Goal: Book appointment/travel/reservation

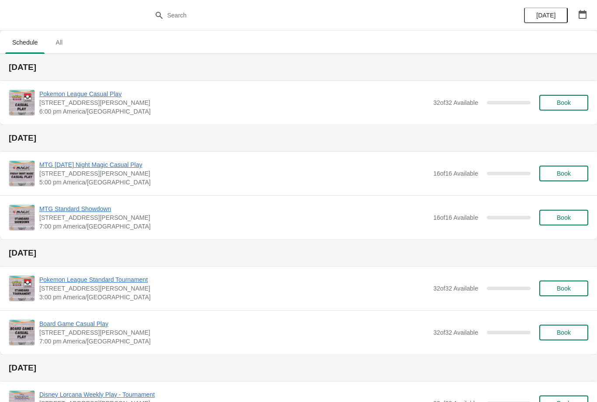
click at [585, 15] on icon "button" at bounding box center [583, 14] width 9 height 9
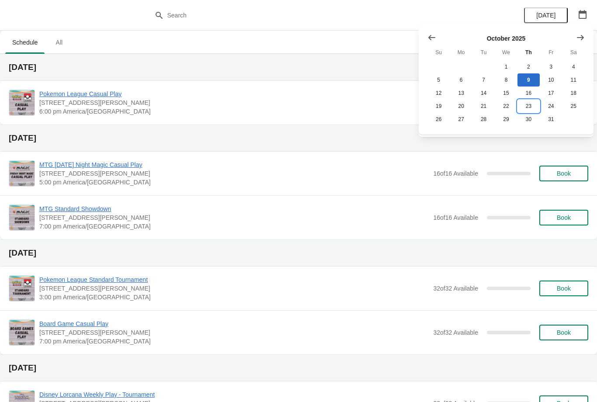
click at [530, 101] on button "23" at bounding box center [529, 106] width 22 height 13
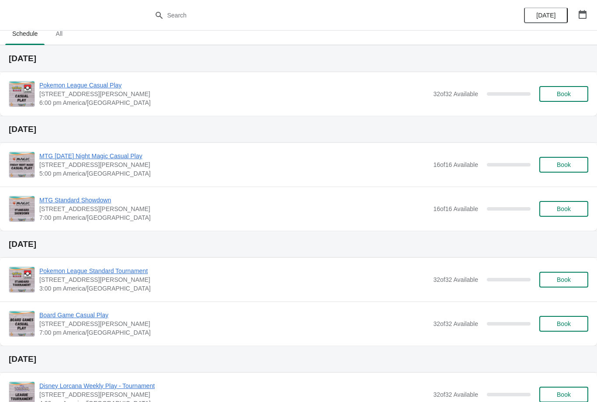
scroll to position [7, 0]
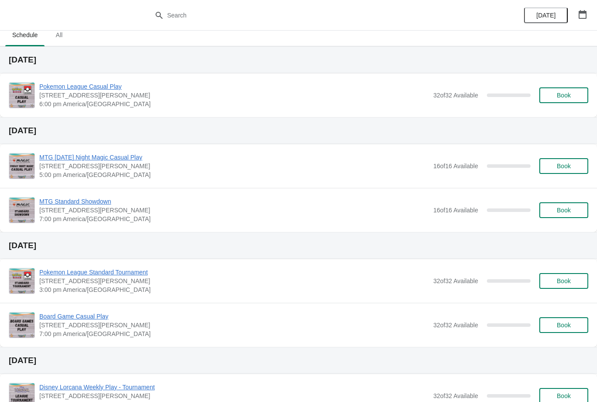
click at [569, 94] on span "Book" at bounding box center [564, 95] width 14 height 7
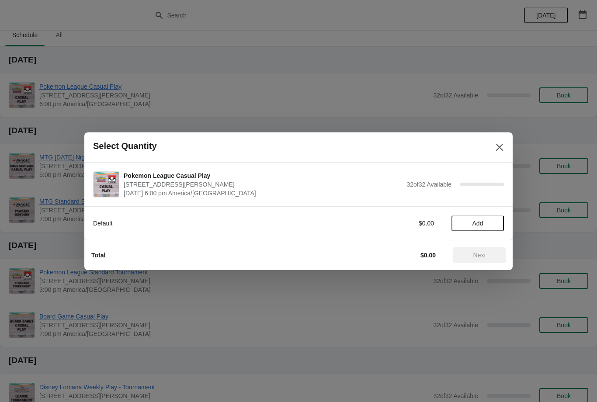
click at [482, 228] on button "Add" at bounding box center [478, 224] width 52 height 16
click at [487, 259] on button "Next" at bounding box center [480, 256] width 52 height 16
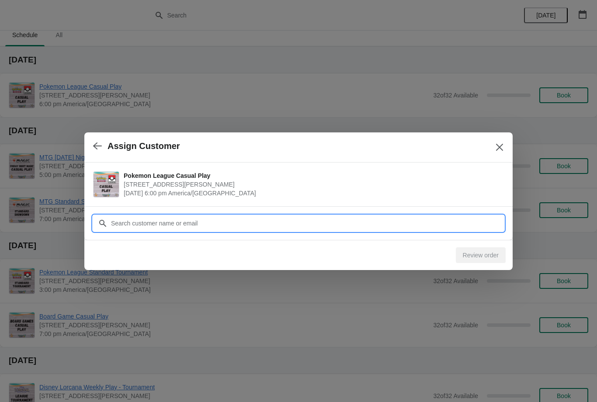
click at [407, 225] on input "Customer" at bounding box center [308, 224] width 394 height 16
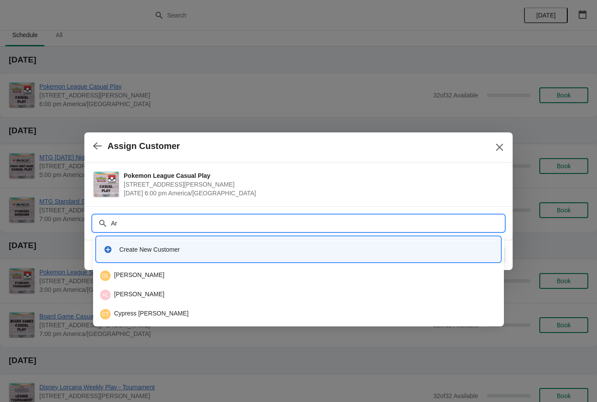
type input "A"
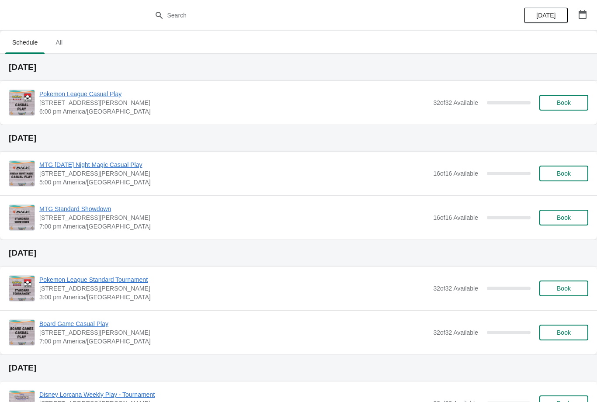
click at [589, 13] on button "button" at bounding box center [583, 15] width 16 height 16
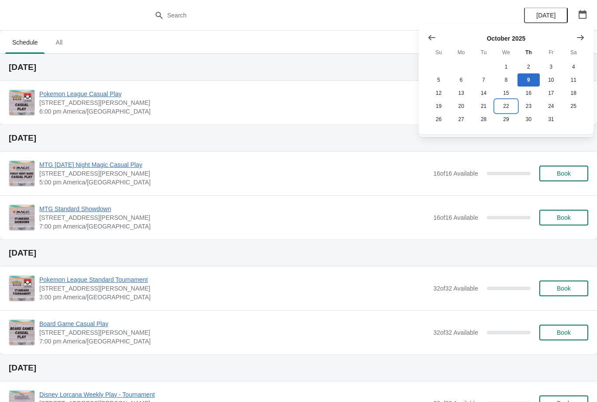
click at [506, 108] on button "22" at bounding box center [506, 106] width 22 height 13
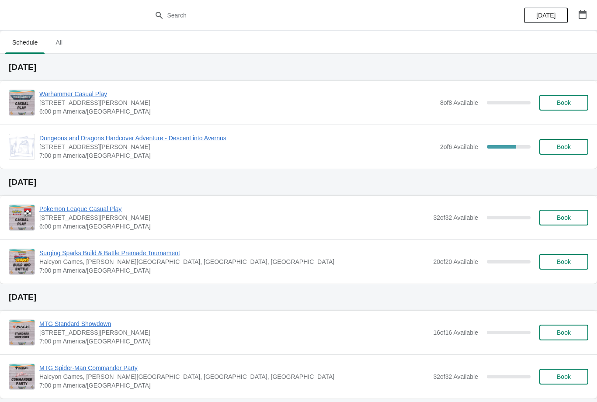
click at [580, 8] on button "button" at bounding box center [583, 15] width 16 height 16
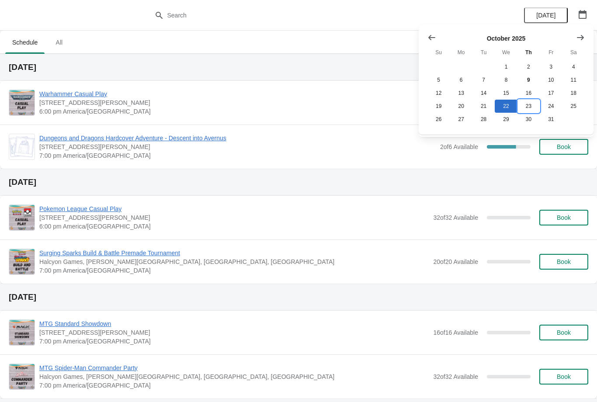
click at [527, 105] on button "23" at bounding box center [529, 106] width 22 height 13
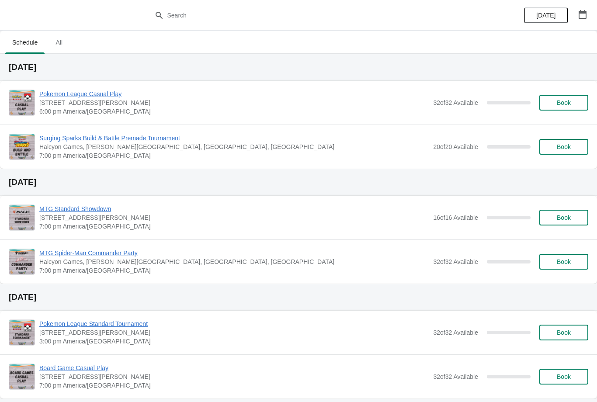
click at [572, 144] on span "Book" at bounding box center [564, 146] width 33 height 7
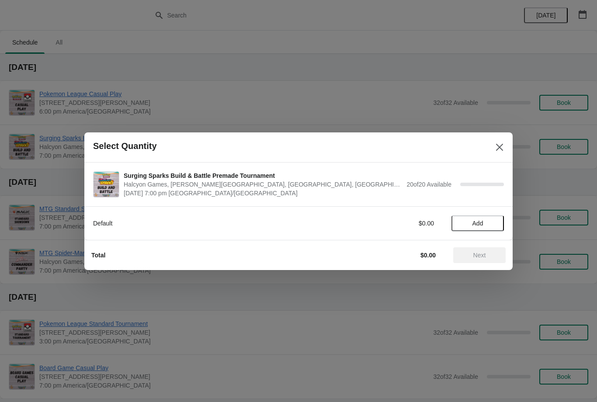
click at [490, 228] on button "Add" at bounding box center [478, 224] width 52 height 16
click at [485, 256] on span "Next" at bounding box center [480, 255] width 13 height 7
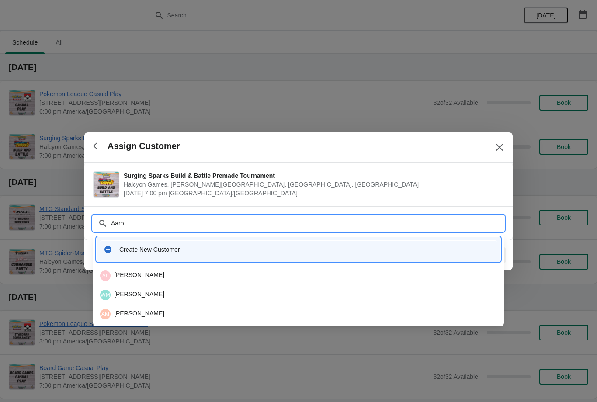
type input "Aaron"
click at [153, 292] on div "AM Aaron Maya" at bounding box center [298, 295] width 397 height 10
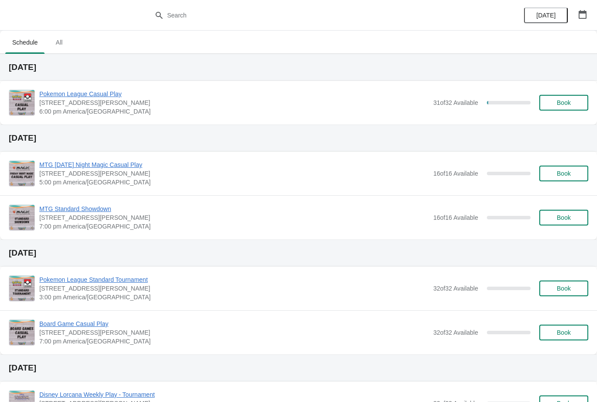
click at [566, 104] on span "Book" at bounding box center [564, 102] width 14 height 7
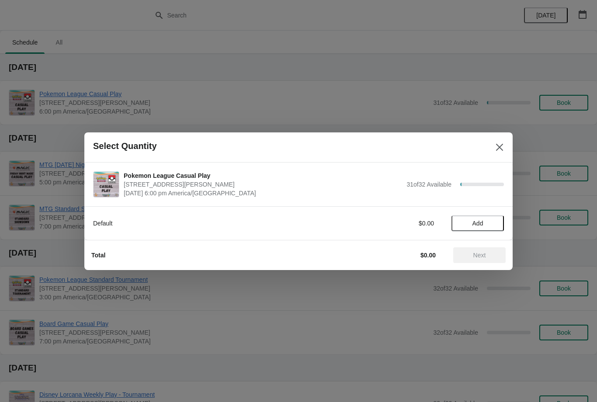
click at [492, 216] on button "Add" at bounding box center [478, 224] width 52 height 16
click at [483, 253] on span "Next" at bounding box center [480, 255] width 13 height 7
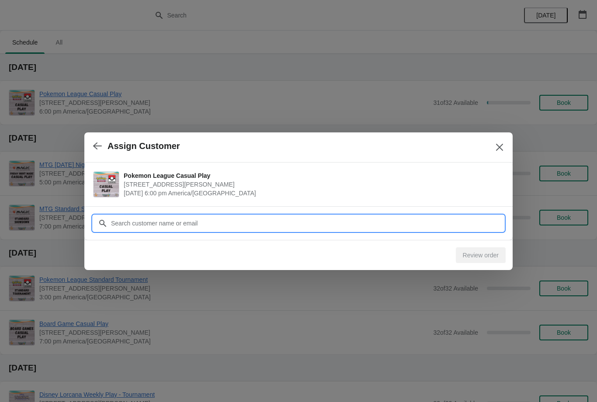
click at [467, 222] on input "Customer" at bounding box center [308, 224] width 394 height 16
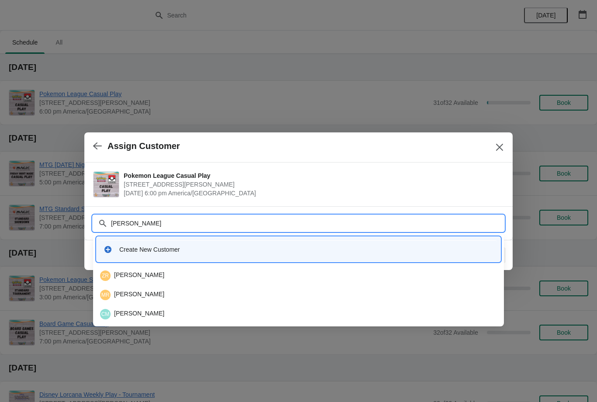
type input "Chase"
click at [201, 278] on div "CG Chase Graf" at bounding box center [298, 276] width 397 height 10
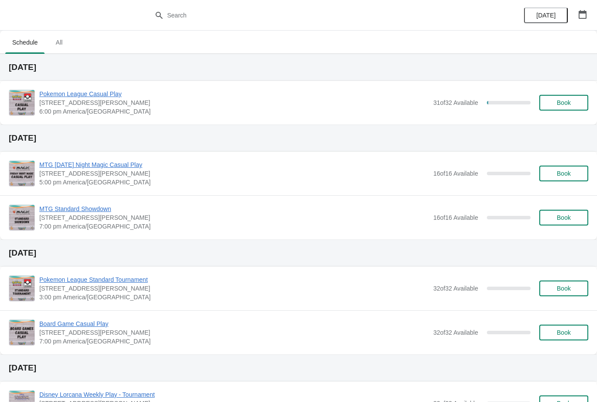
click at [575, 96] on button "Book" at bounding box center [564, 103] width 49 height 16
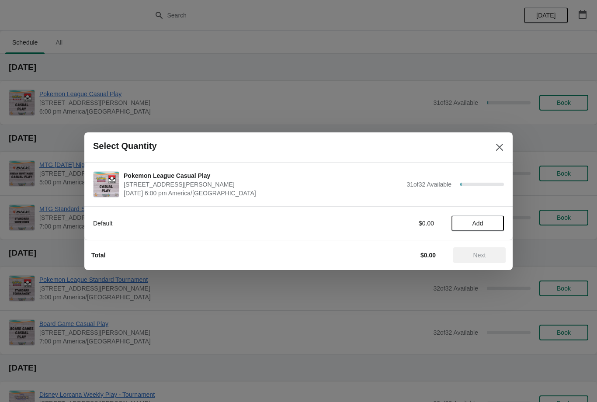
click at [476, 216] on button "Add" at bounding box center [478, 224] width 52 height 16
click at [484, 258] on span "Next" at bounding box center [480, 255] width 13 height 7
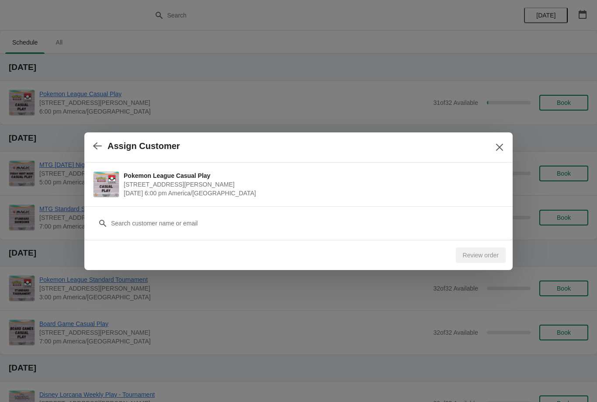
click at [232, 209] on div "Customer" at bounding box center [298, 219] width 411 height 24
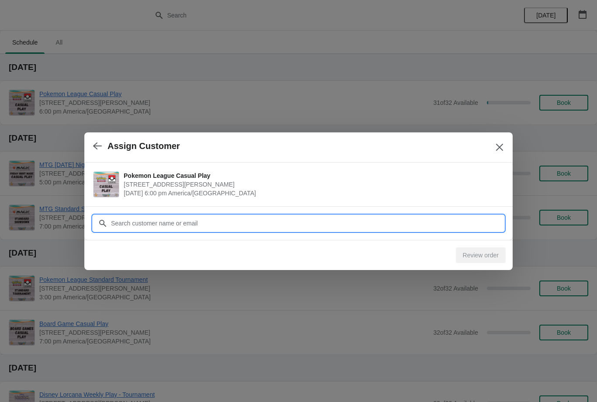
click at [241, 221] on input "Customer" at bounding box center [308, 224] width 394 height 16
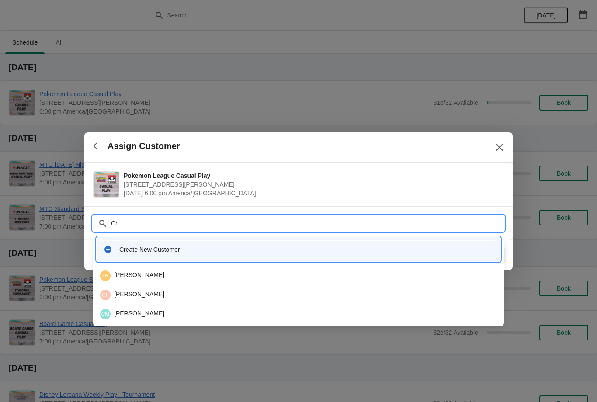
type input "C"
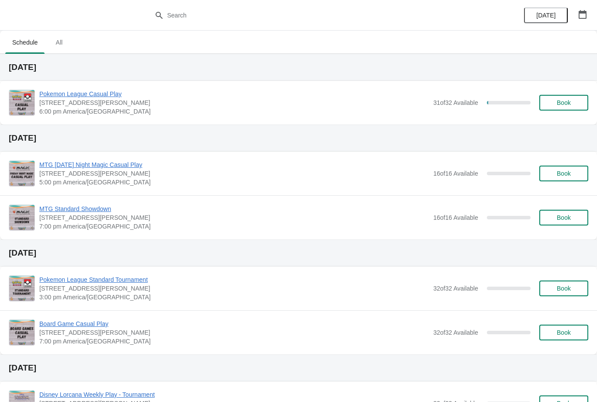
click at [559, 101] on span "Book" at bounding box center [564, 102] width 14 height 7
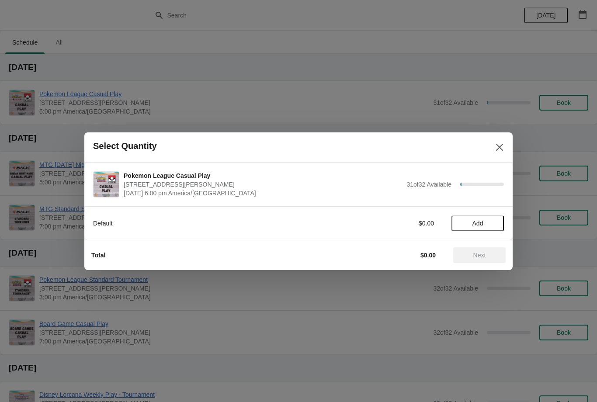
click at [477, 217] on button "Add" at bounding box center [478, 224] width 52 height 16
click at [492, 252] on span "Next" at bounding box center [480, 255] width 38 height 7
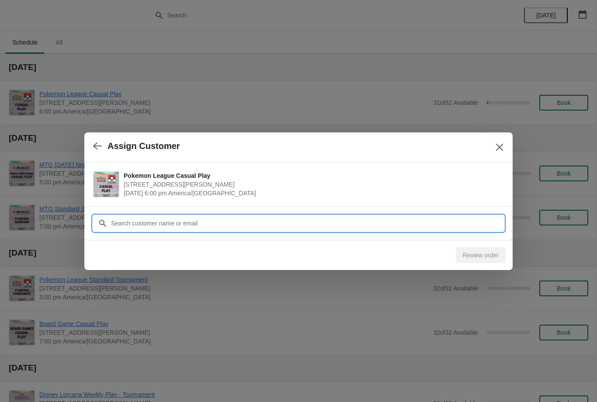
click at [349, 223] on input "Customer" at bounding box center [308, 224] width 394 height 16
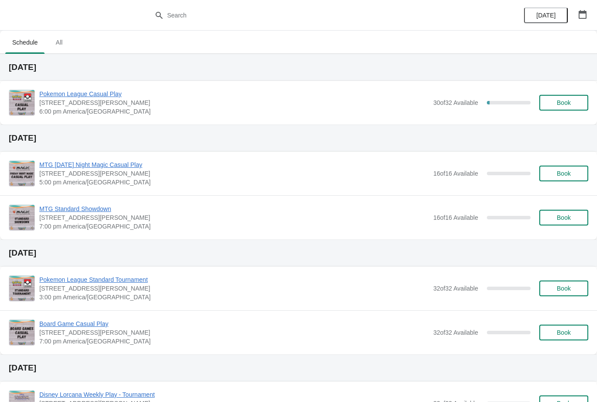
click at [570, 105] on span "Book" at bounding box center [564, 102] width 14 height 7
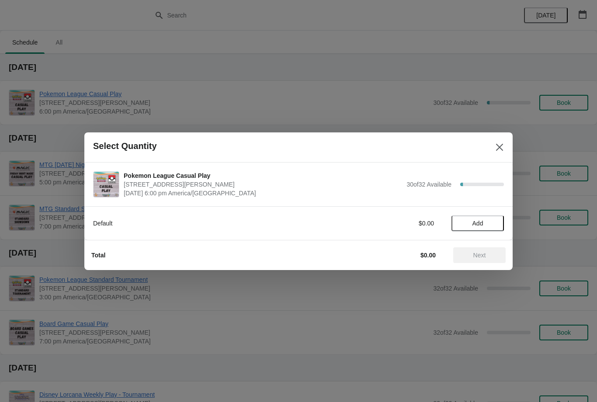
click at [481, 221] on span "Add" at bounding box center [478, 223] width 11 height 7
click at [485, 258] on span "Next" at bounding box center [480, 255] width 13 height 7
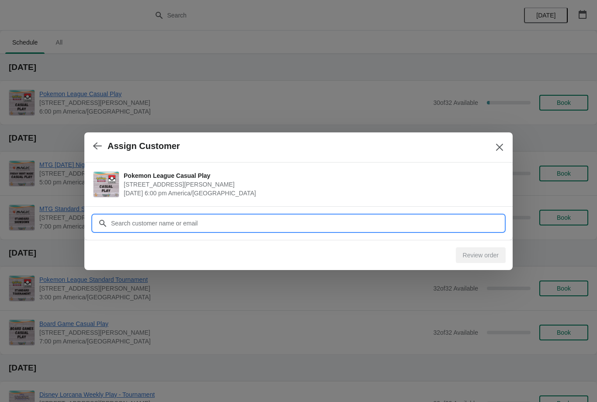
click at [269, 227] on input "Customer" at bounding box center [308, 224] width 394 height 16
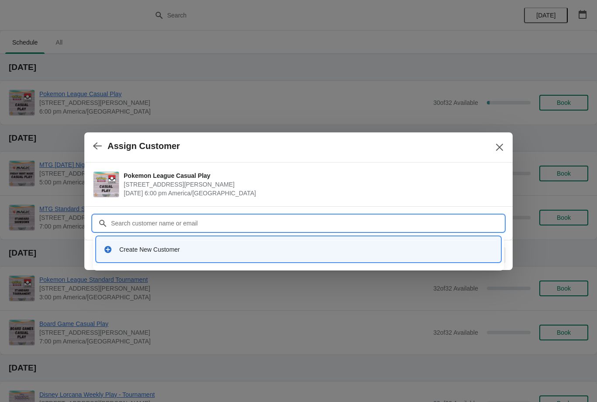
type input "K"
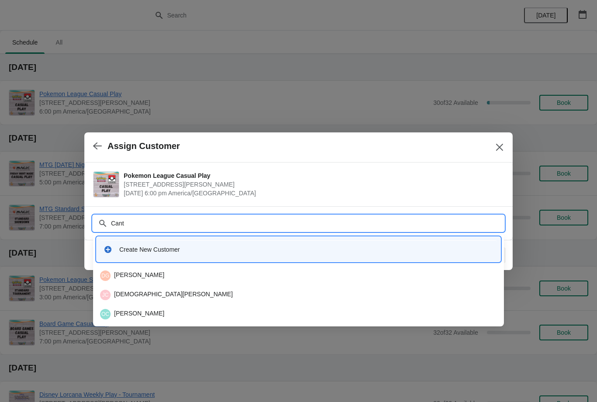
type input "Cantr"
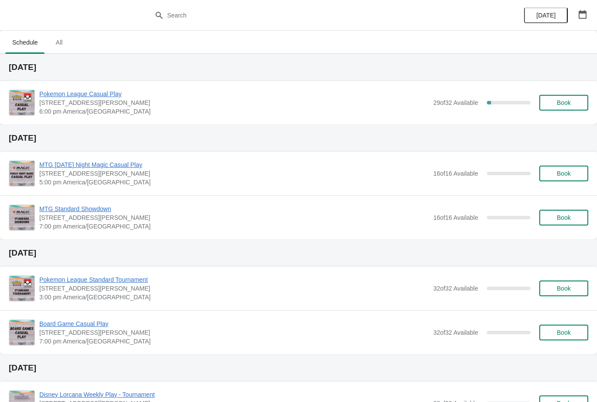
click at [577, 116] on div "Pokemon League Casual Play 2040 Louetta Rd Ste I Spring, TX 77388 6:00 pm Ameri…" at bounding box center [298, 103] width 597 height 44
click at [575, 105] on span "Book" at bounding box center [564, 102] width 33 height 7
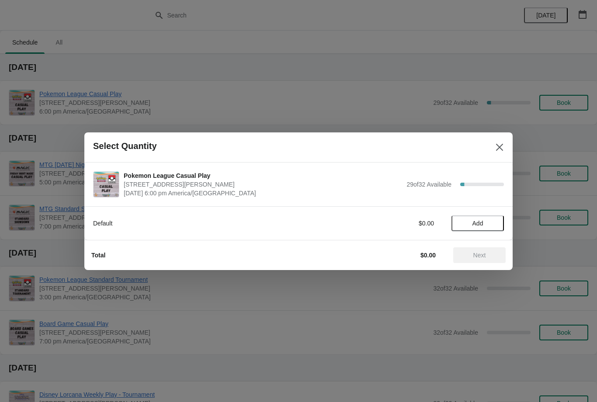
click at [490, 216] on button "Add" at bounding box center [478, 224] width 52 height 16
click at [486, 253] on span "Next" at bounding box center [480, 255] width 13 height 7
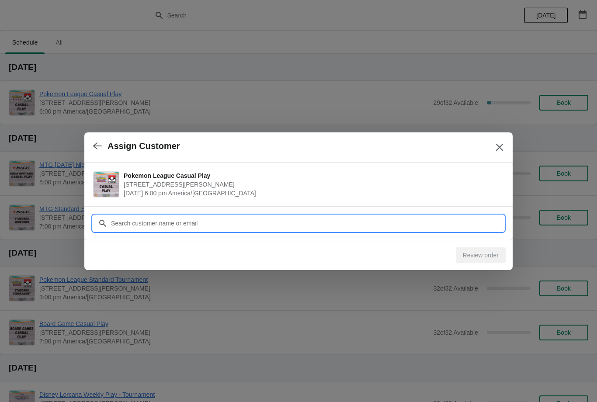
click at [418, 227] on input "Customer" at bounding box center [308, 224] width 394 height 16
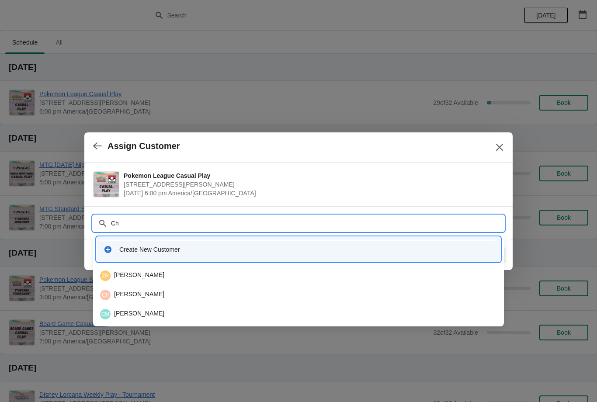
type input "C"
type input "Matthews"
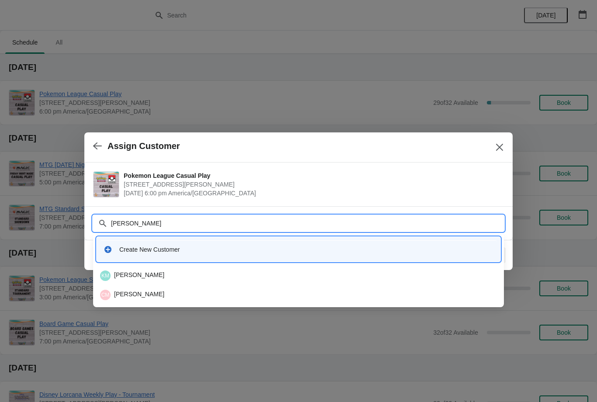
click at [239, 301] on div "CM Chase Matthews" at bounding box center [299, 294] width 404 height 17
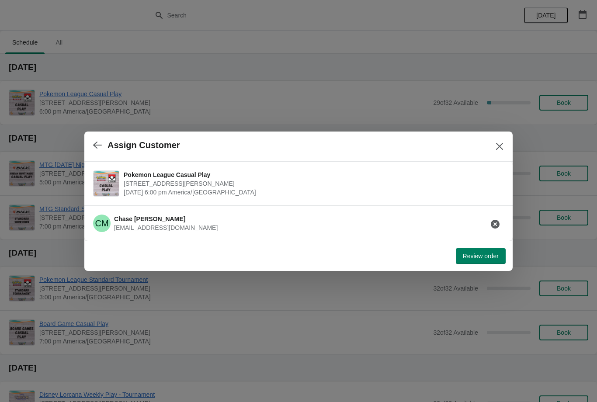
click at [490, 272] on div at bounding box center [298, 201] width 597 height 402
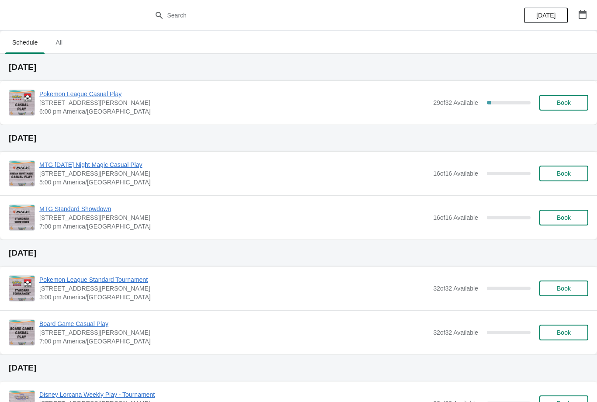
click at [495, 259] on div "[DATE]" at bounding box center [298, 253] width 597 height 27
click at [573, 110] on button "Book" at bounding box center [564, 103] width 49 height 16
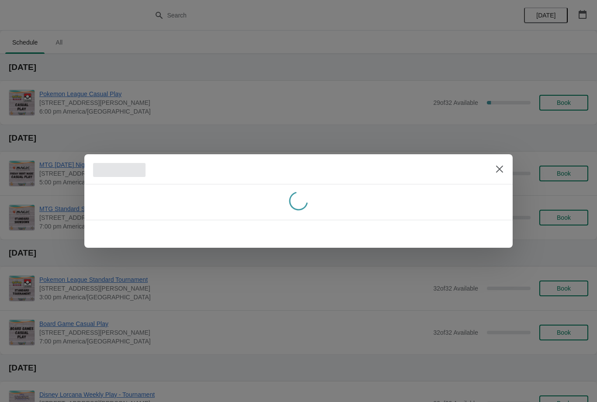
click at [480, 215] on div at bounding box center [298, 202] width 429 height 35
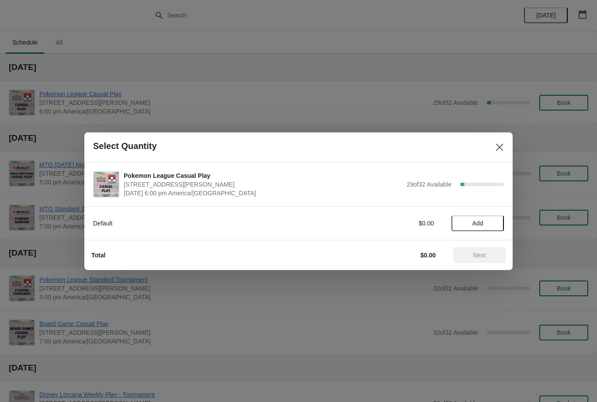
click at [487, 226] on span "Add" at bounding box center [478, 223] width 37 height 7
click at [496, 248] on button "Next" at bounding box center [480, 256] width 52 height 16
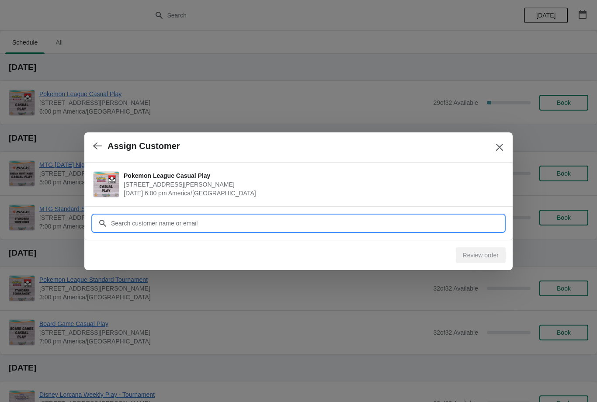
click at [461, 229] on input "Customer" at bounding box center [308, 224] width 394 height 16
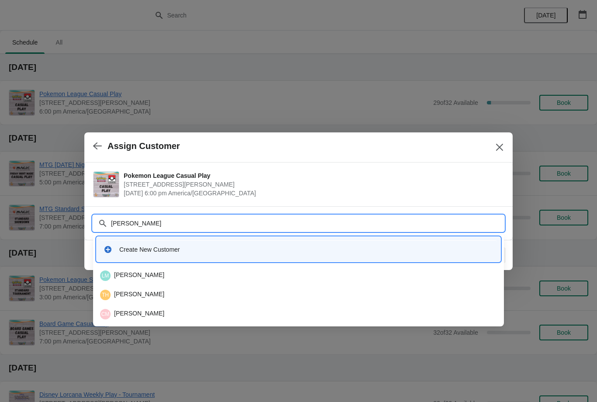
type input "Mathews"
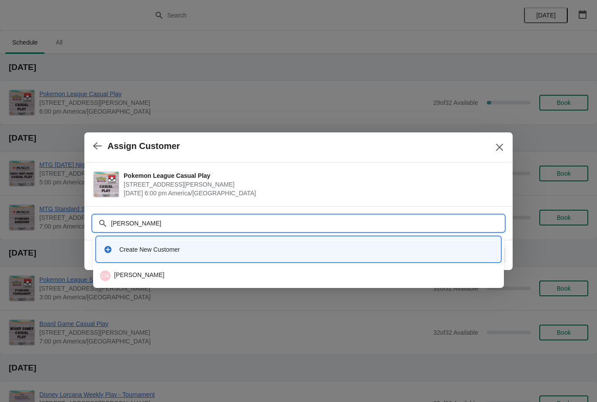
click at [201, 279] on div "CM Cha Mathews" at bounding box center [298, 276] width 397 height 10
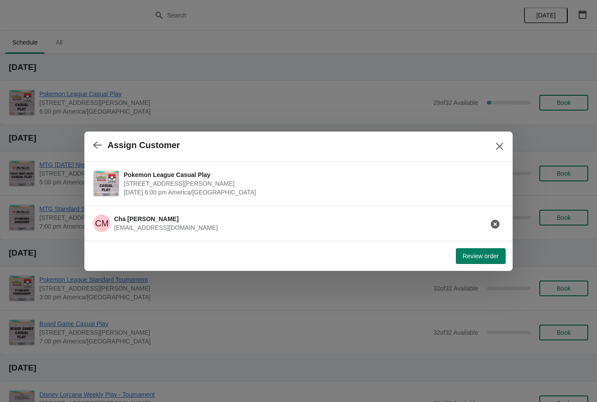
click at [500, 223] on button "button" at bounding box center [496, 224] width 16 height 16
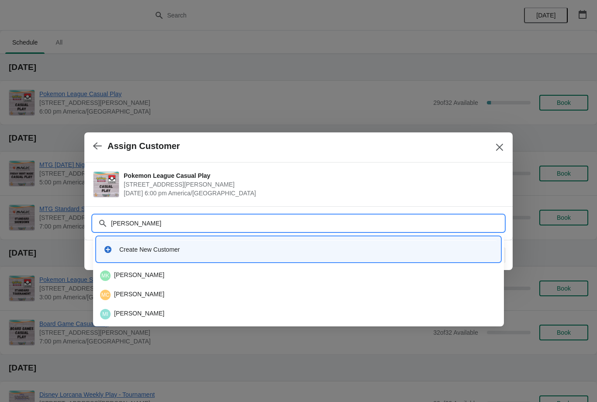
type input "Matthews"
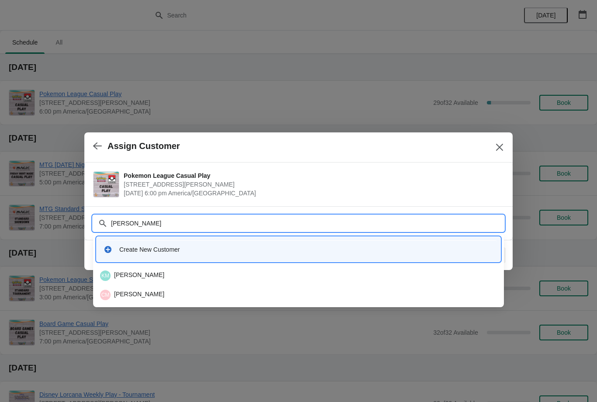
click at [182, 296] on div "CM Chase Matthews" at bounding box center [298, 295] width 397 height 10
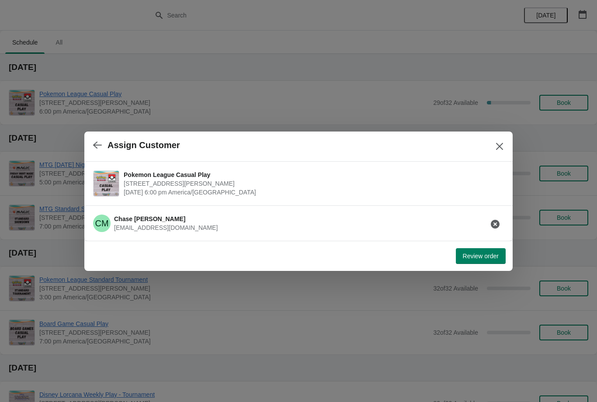
click at [493, 258] on span "Review order" at bounding box center [481, 256] width 36 height 7
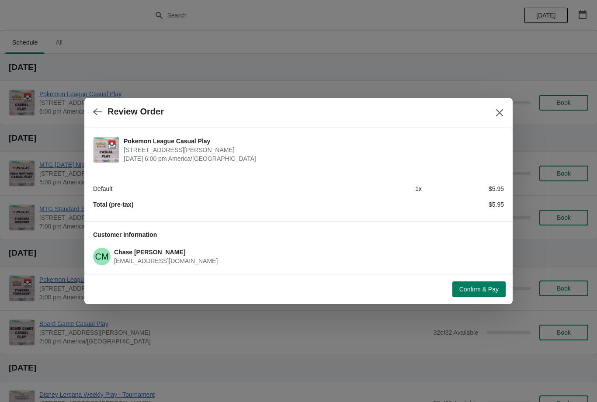
click at [493, 292] on span "Confirm & Pay" at bounding box center [479, 289] width 39 height 7
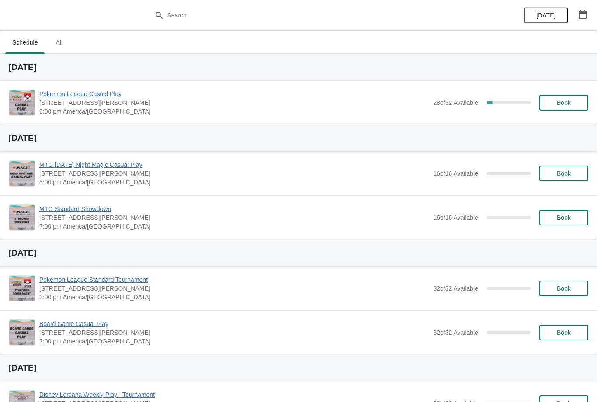
click at [575, 104] on span "Book" at bounding box center [564, 102] width 33 height 7
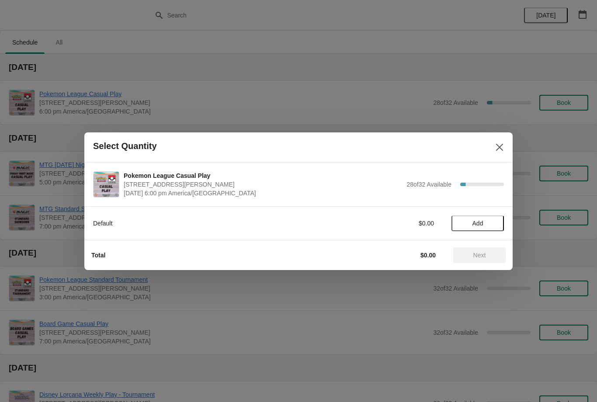
click at [467, 223] on span "Add" at bounding box center [478, 223] width 37 height 7
click at [489, 260] on button "Next" at bounding box center [480, 256] width 52 height 16
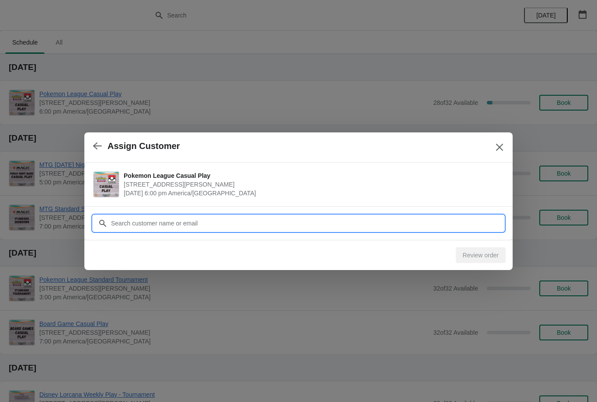
click at [377, 219] on input "Customer" at bounding box center [308, 224] width 394 height 16
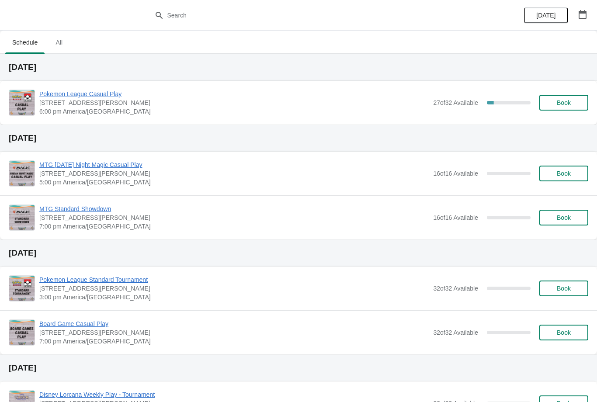
click at [565, 95] on button "Book" at bounding box center [564, 103] width 49 height 16
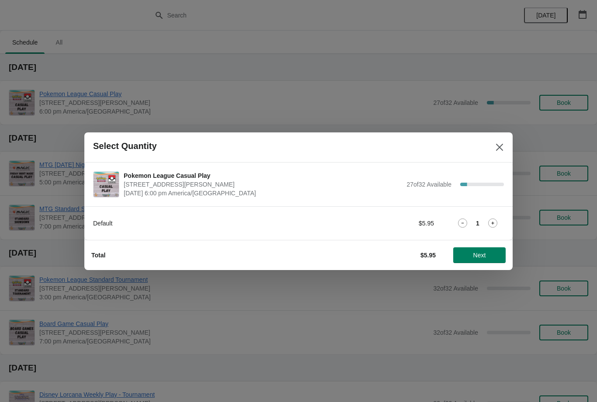
click at [482, 259] on button "Next" at bounding box center [480, 256] width 52 height 16
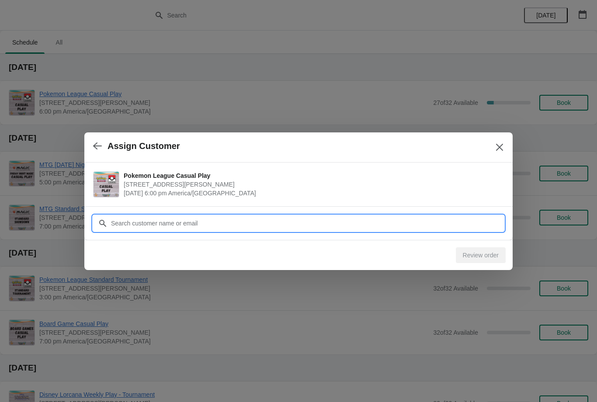
click at [436, 224] on input "Customer" at bounding box center [308, 224] width 394 height 16
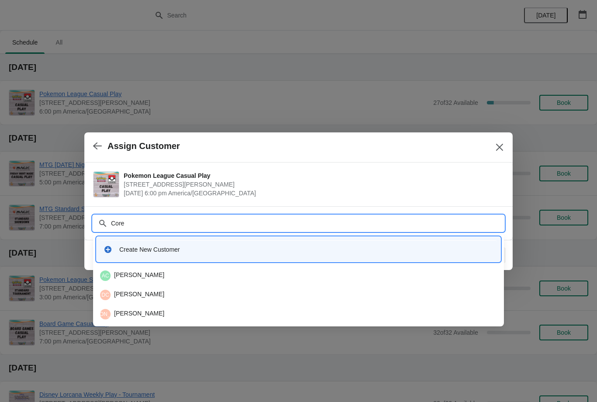
type input "[PERSON_NAME]"
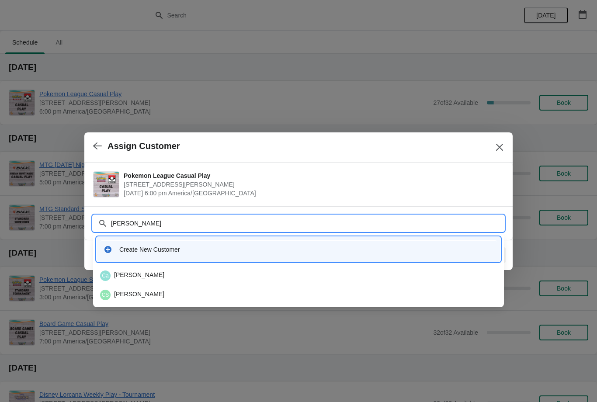
click at [210, 296] on div "CS [PERSON_NAME]" at bounding box center [298, 295] width 397 height 10
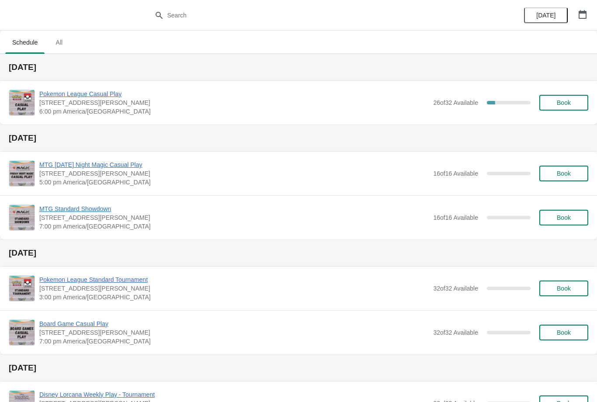
click at [561, 107] on button "Book" at bounding box center [564, 103] width 49 height 16
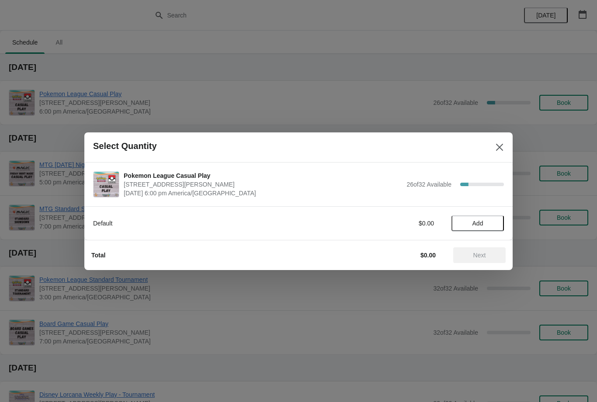
click at [497, 216] on button "Add" at bounding box center [478, 224] width 52 height 16
click at [484, 249] on button "Next" at bounding box center [480, 256] width 52 height 16
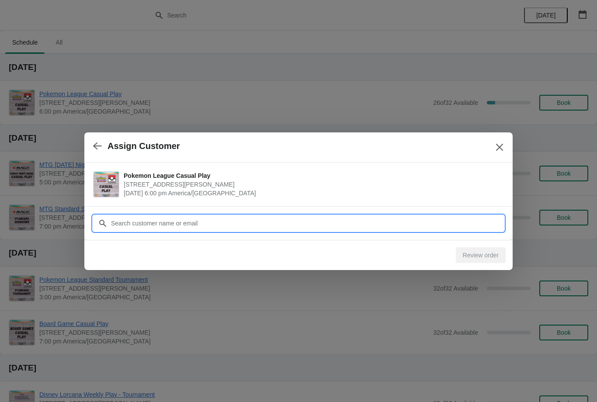
click at [409, 223] on input "Customer" at bounding box center [308, 224] width 394 height 16
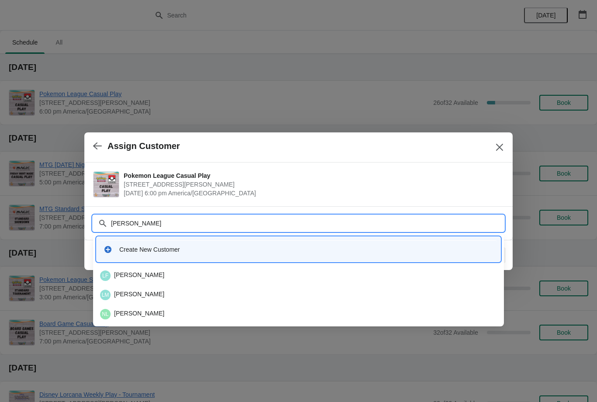
type input "[PERSON_NAME]"
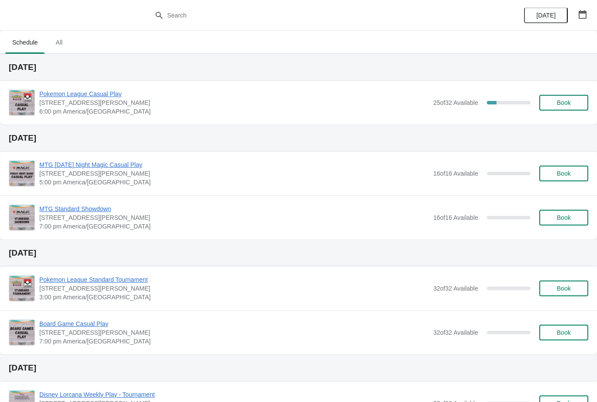
click at [553, 98] on button "Book" at bounding box center [564, 103] width 49 height 16
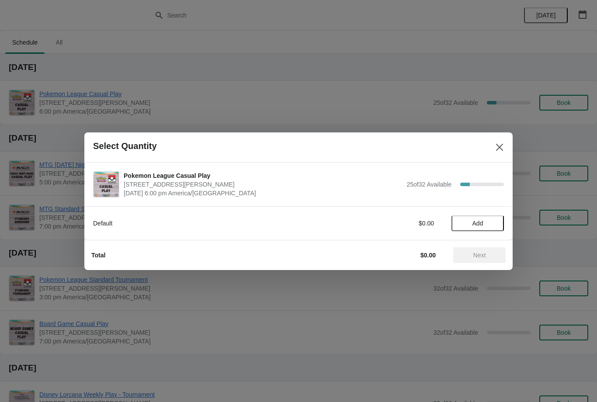
click at [478, 216] on button "Add" at bounding box center [478, 224] width 52 height 16
click at [481, 252] on span "Next" at bounding box center [480, 255] width 13 height 7
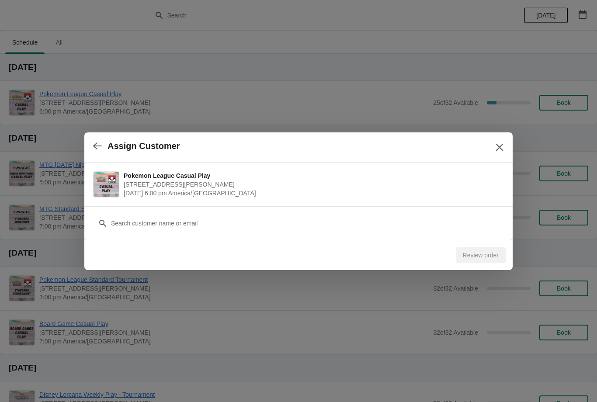
click at [181, 236] on div "Customer" at bounding box center [298, 223] width 429 height 34
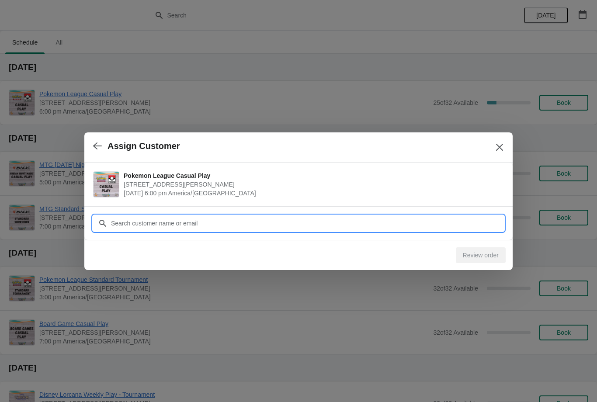
click at [161, 220] on input "Customer" at bounding box center [308, 224] width 394 height 16
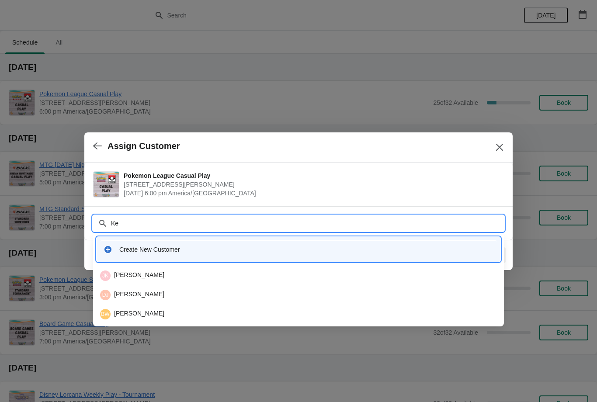
type input "K"
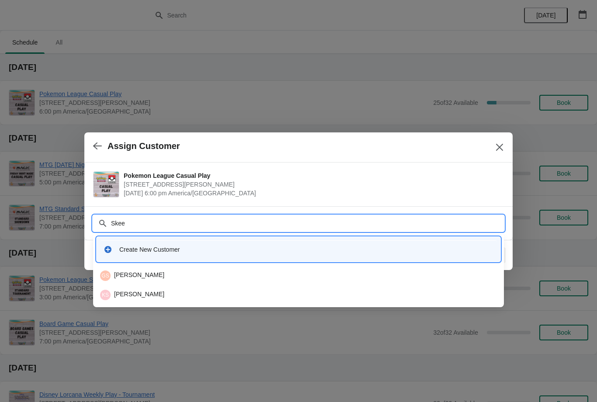
type input "Skeen"
click at [147, 297] on div "KS Keanu Skeen" at bounding box center [298, 295] width 397 height 10
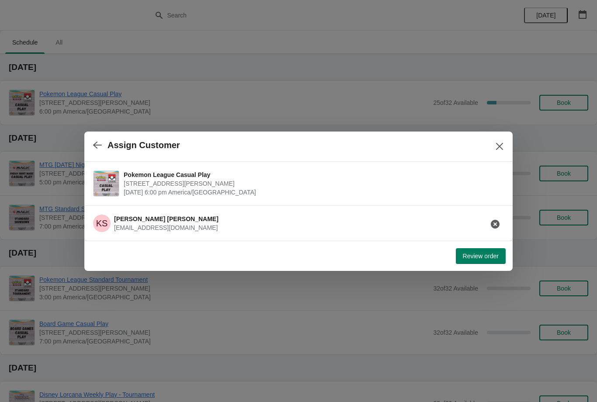
click at [483, 276] on div at bounding box center [298, 201] width 597 height 402
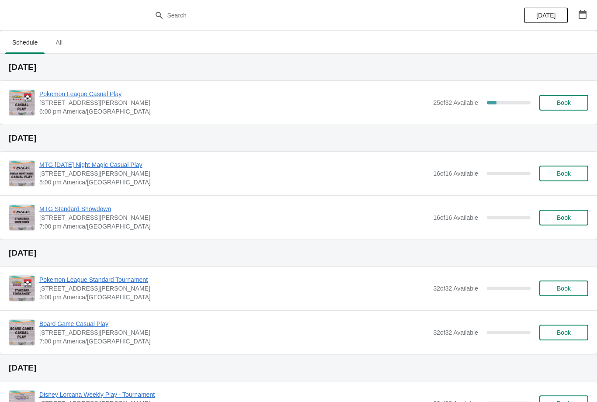
click at [482, 256] on h2 "[DATE]" at bounding box center [299, 253] width 580 height 9
click at [566, 104] on span "Book" at bounding box center [564, 102] width 14 height 7
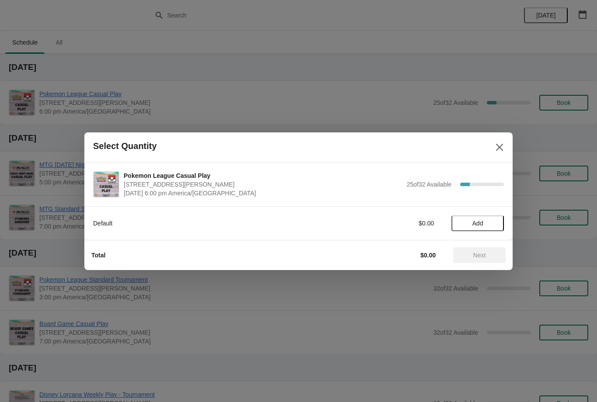
click at [491, 224] on span "Add" at bounding box center [478, 223] width 37 height 7
click at [481, 255] on span "Next" at bounding box center [480, 255] width 13 height 7
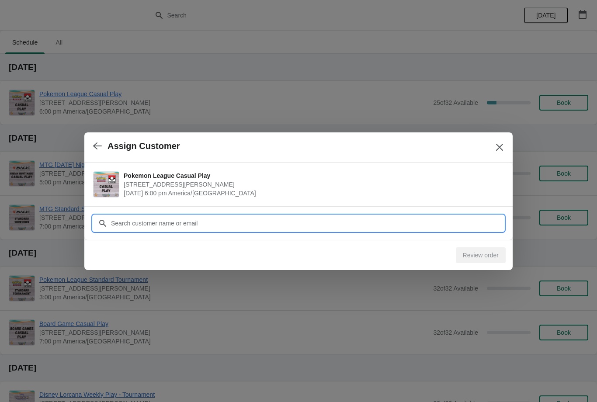
click at [414, 223] on input "Customer" at bounding box center [308, 224] width 394 height 16
